Goal: Navigation & Orientation: Find specific page/section

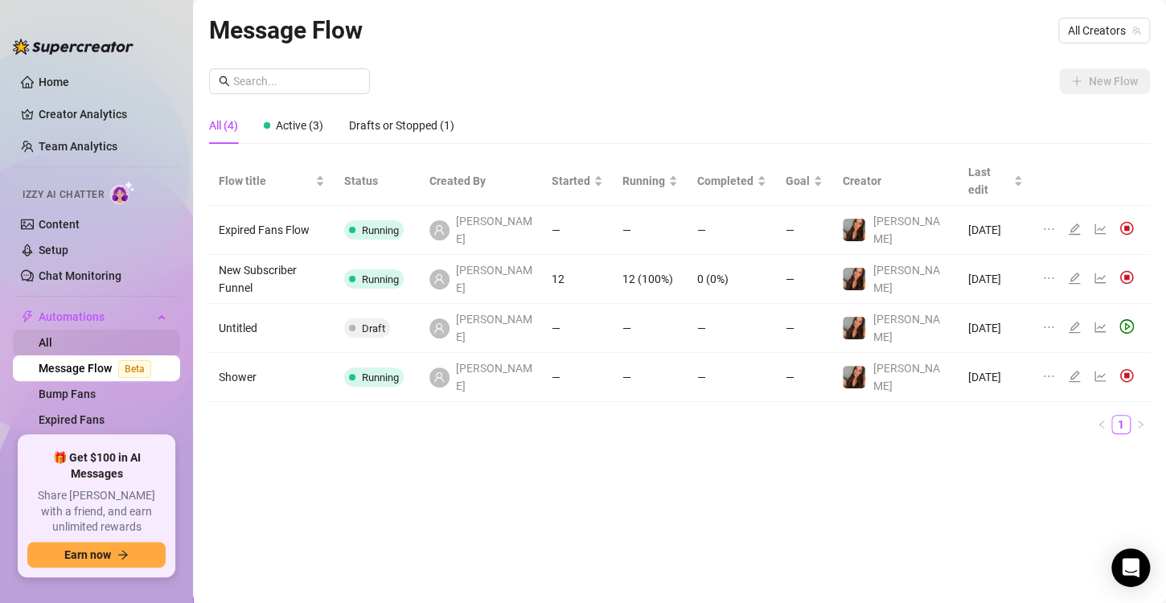
click at [52, 344] on link "All" at bounding box center [46, 342] width 14 height 13
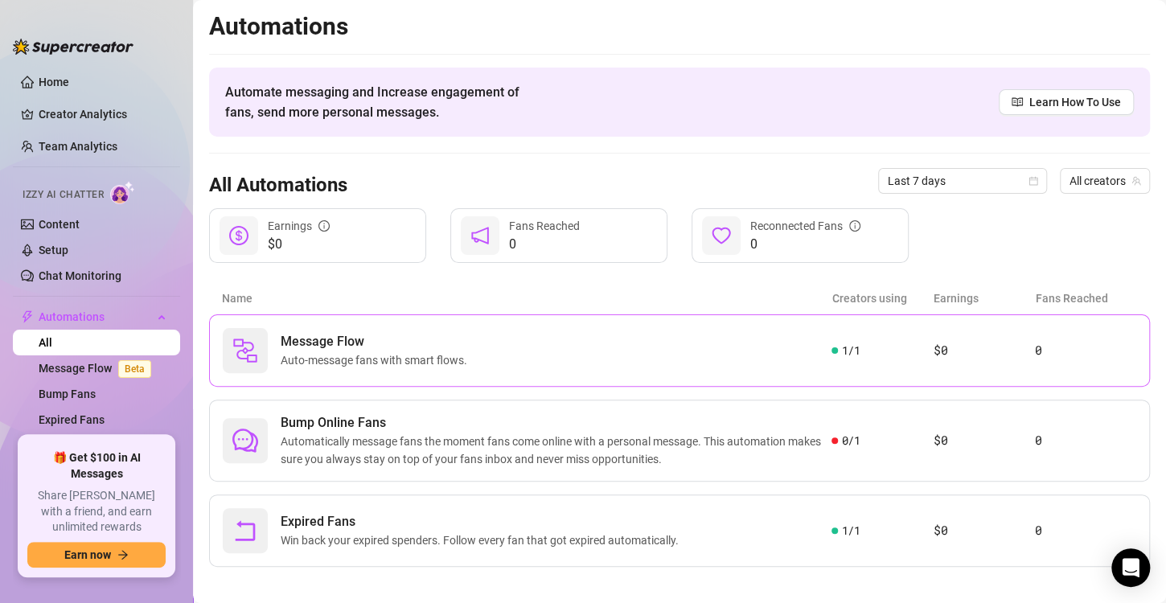
scroll to position [10, 0]
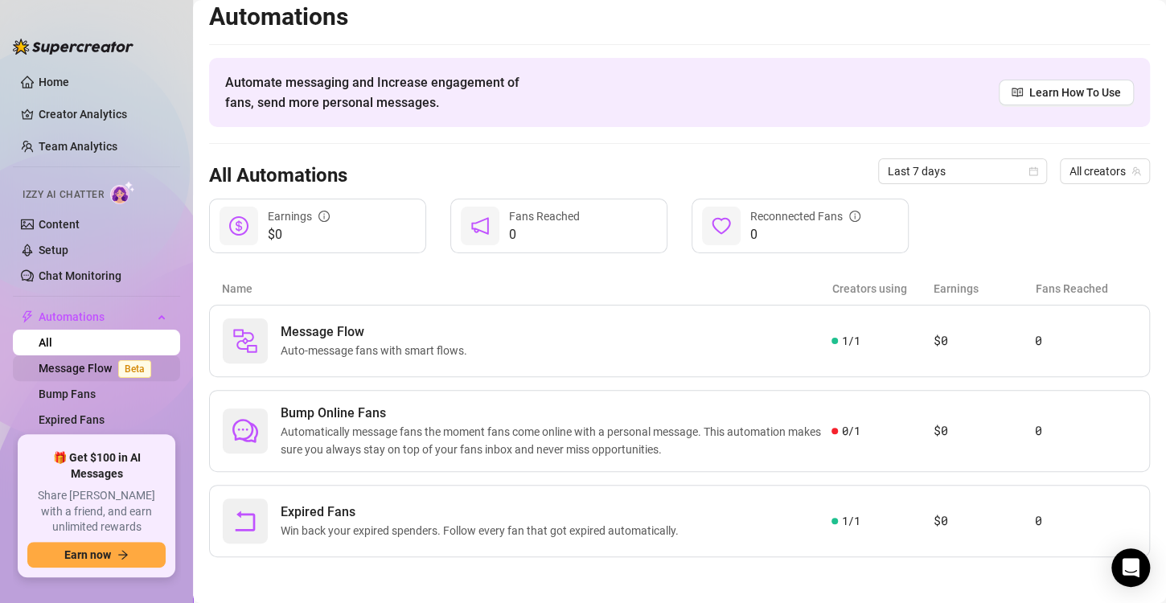
click at [92, 371] on link "Message Flow Beta" at bounding box center [98, 368] width 119 height 13
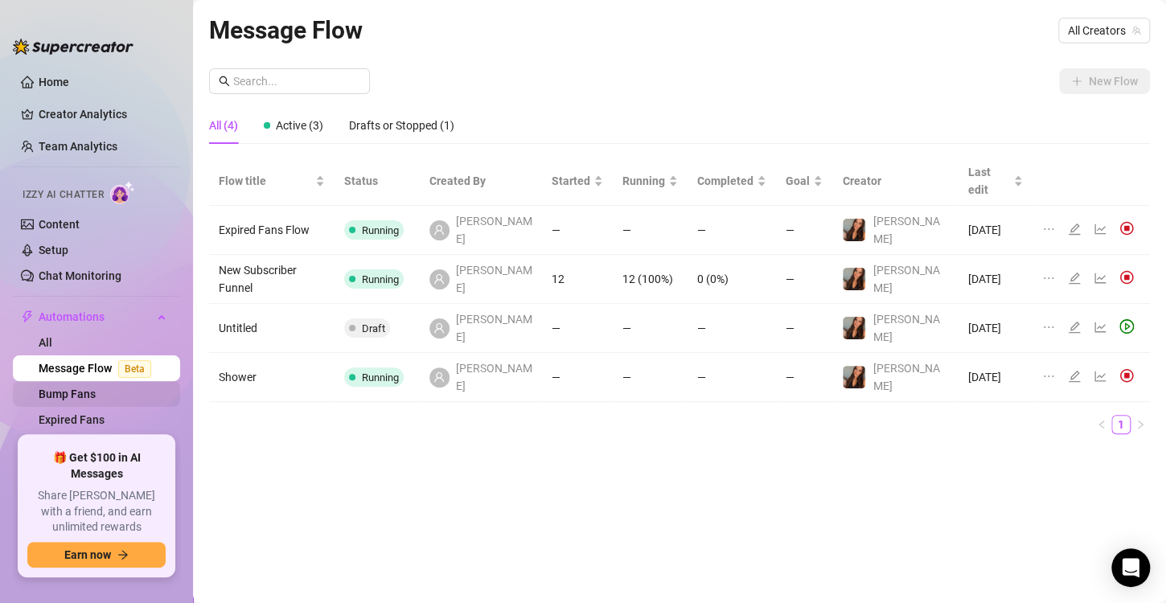
click at [92, 401] on link "Bump Fans" at bounding box center [67, 394] width 57 height 13
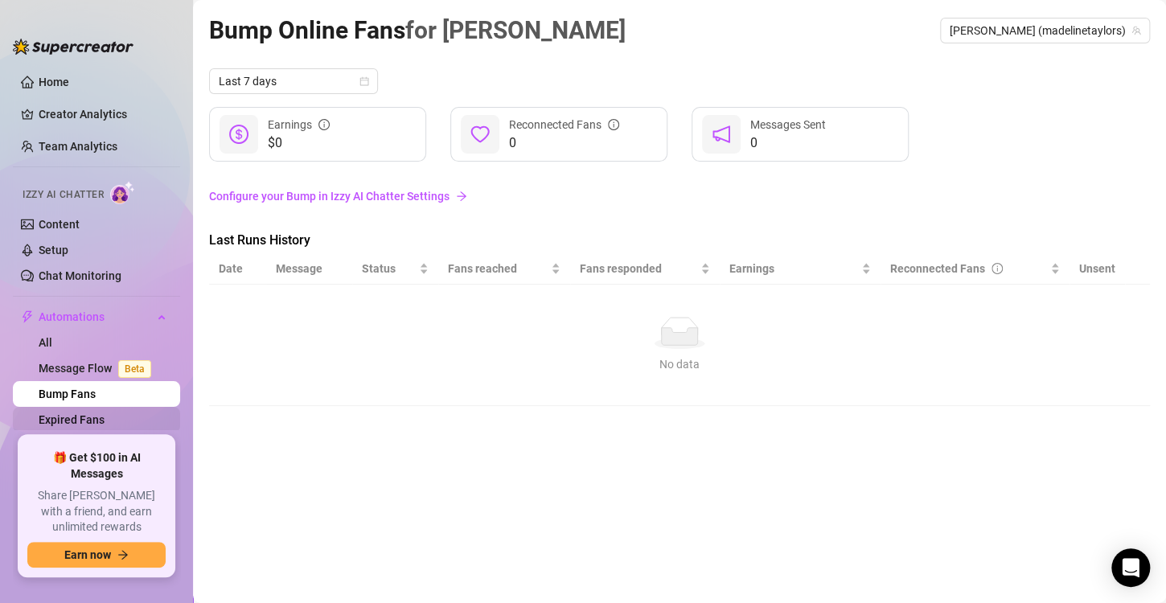
click at [105, 413] on link "Expired Fans" at bounding box center [72, 419] width 66 height 13
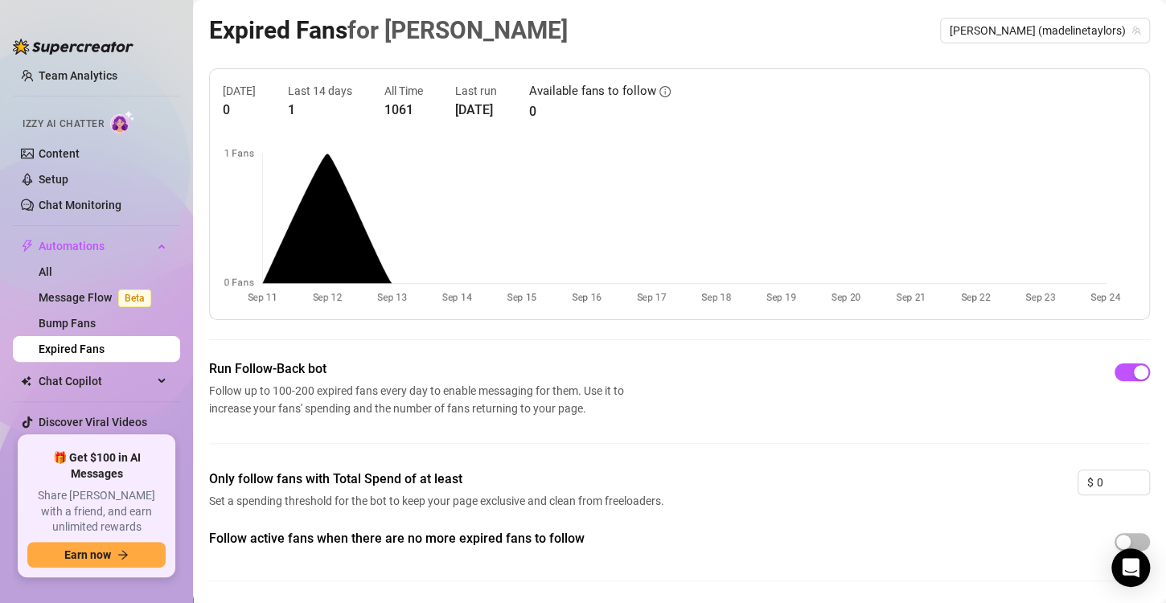
scroll to position [98, 0]
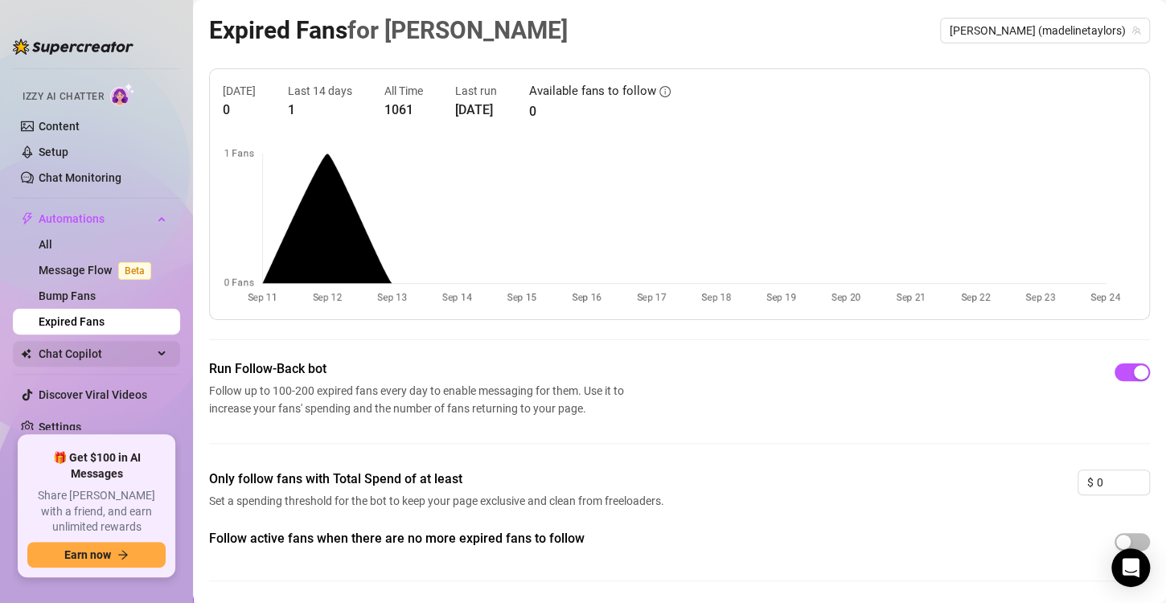
click at [115, 344] on span "Chat Copilot" at bounding box center [96, 354] width 114 height 26
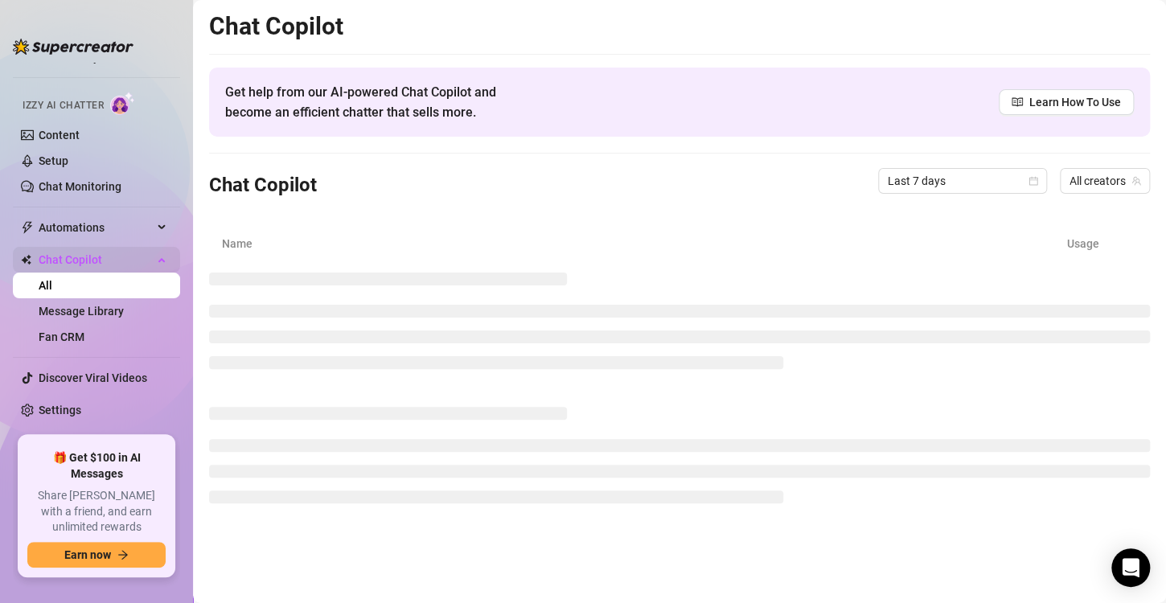
scroll to position [72, 0]
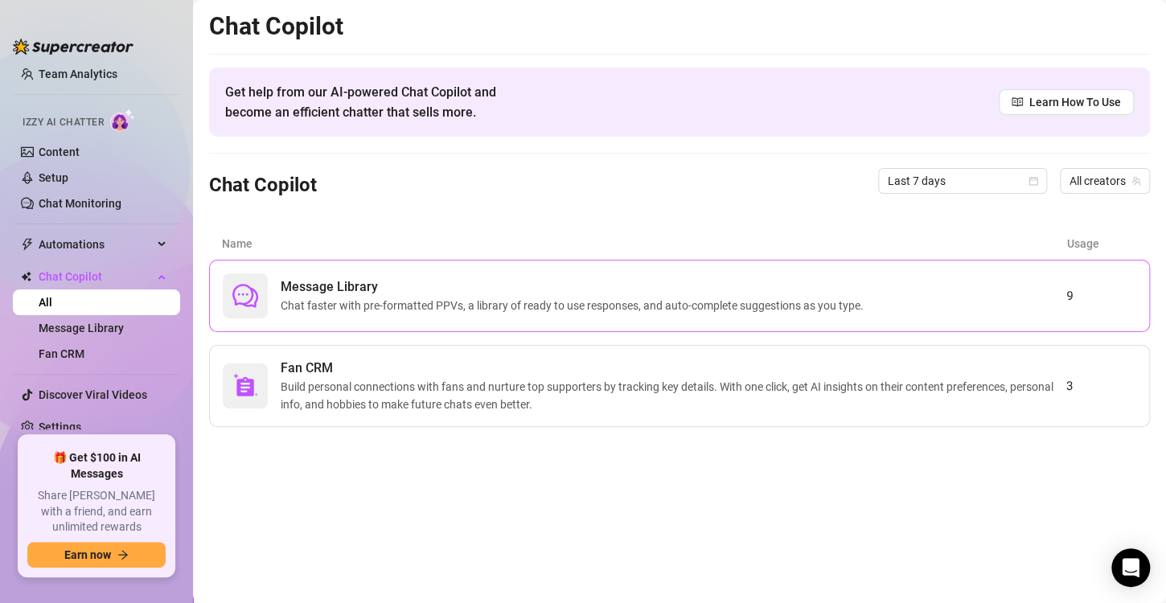
click at [467, 277] on span "Message Library" at bounding box center [576, 286] width 590 height 19
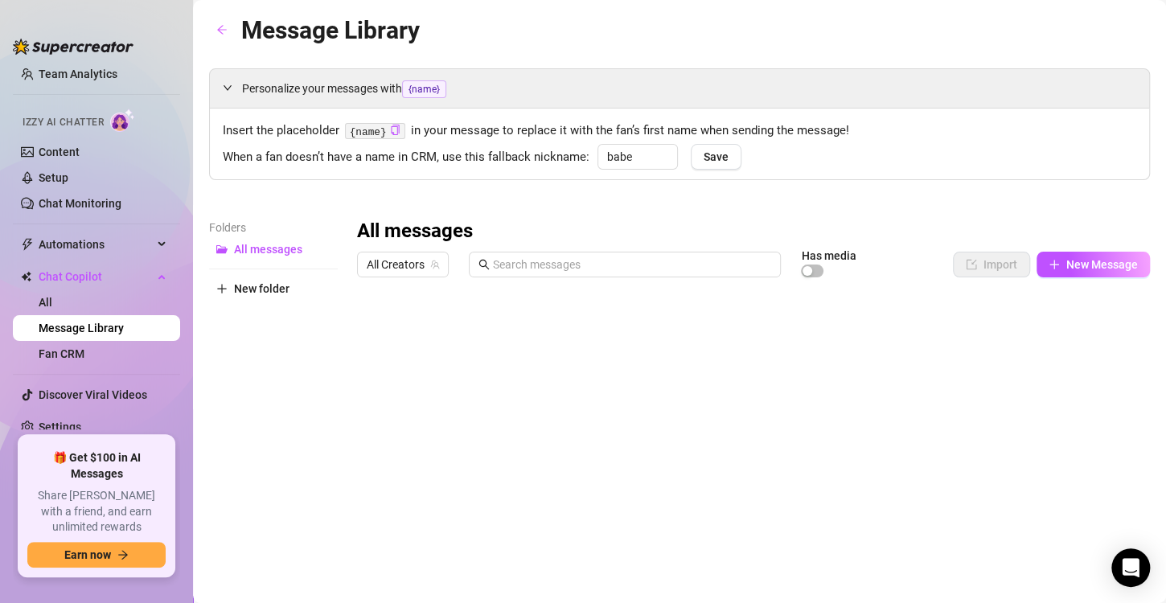
click at [467, 277] on div "All Creators Has media" at bounding box center [625, 264] width 536 height 27
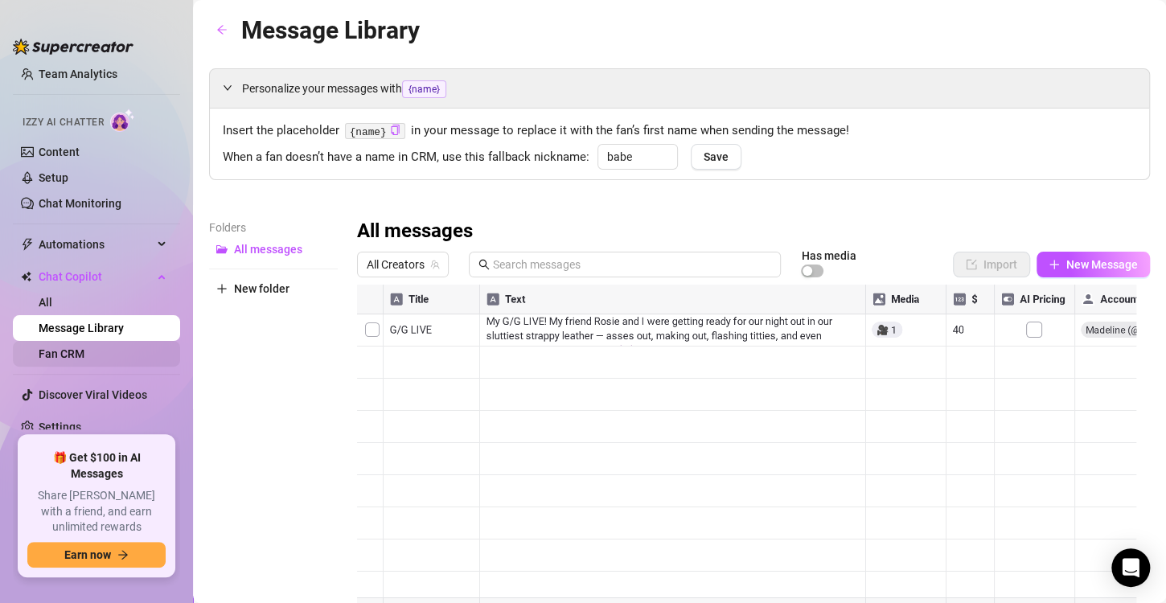
click at [80, 354] on link "Fan CRM" at bounding box center [62, 353] width 46 height 13
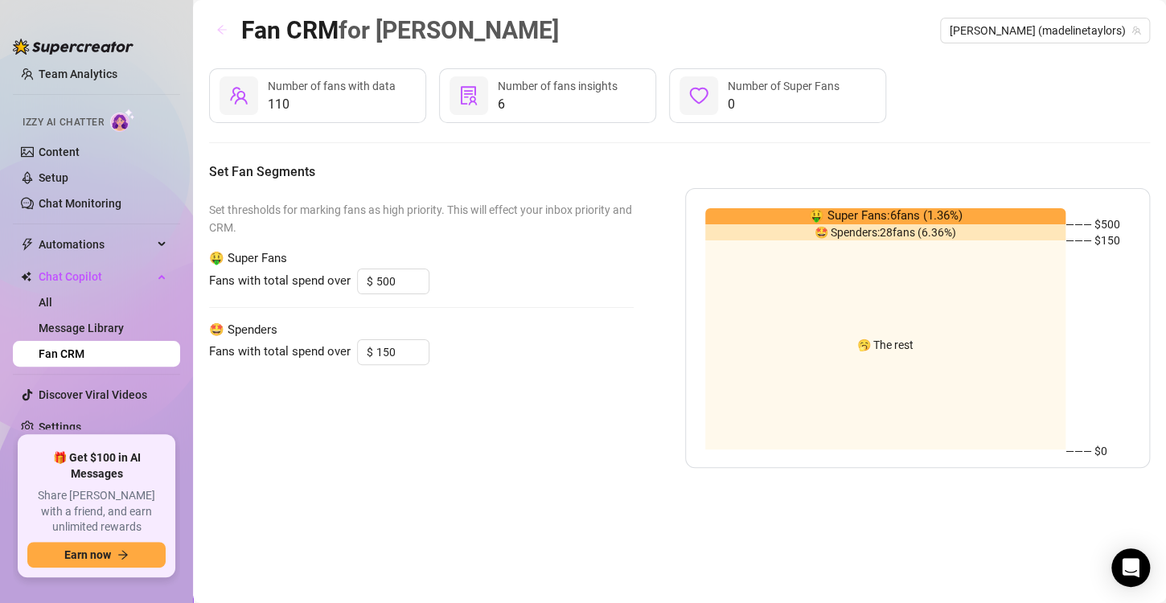
click at [228, 29] on button "button" at bounding box center [222, 31] width 26 height 26
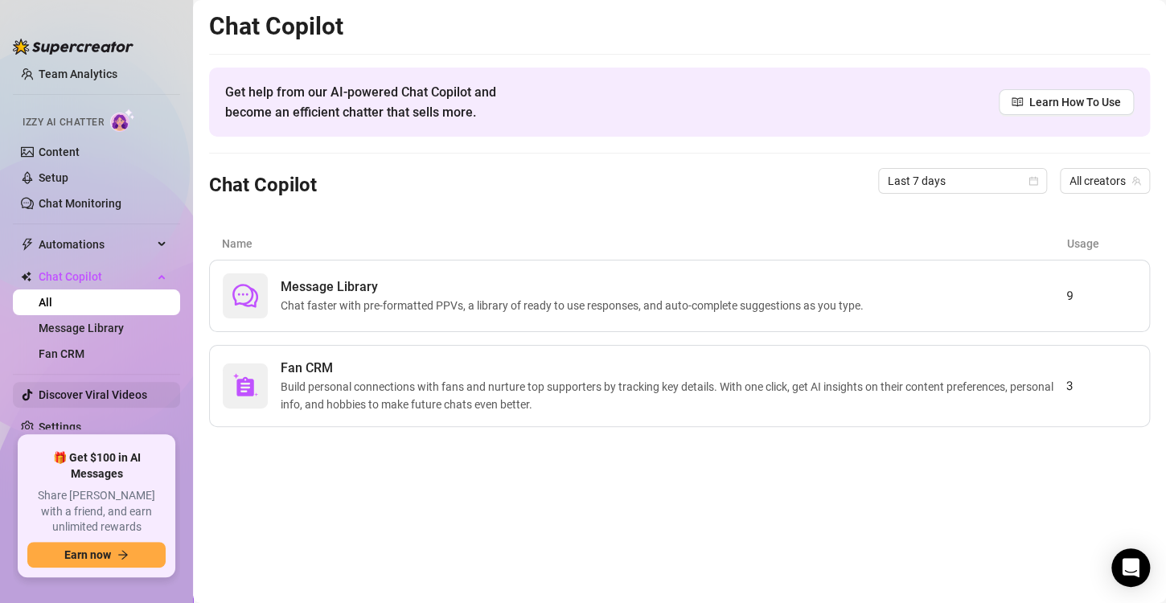
scroll to position [70, 0]
click at [121, 206] on link "Chat Monitoring" at bounding box center [80, 205] width 83 height 13
